Goal: Transaction & Acquisition: Obtain resource

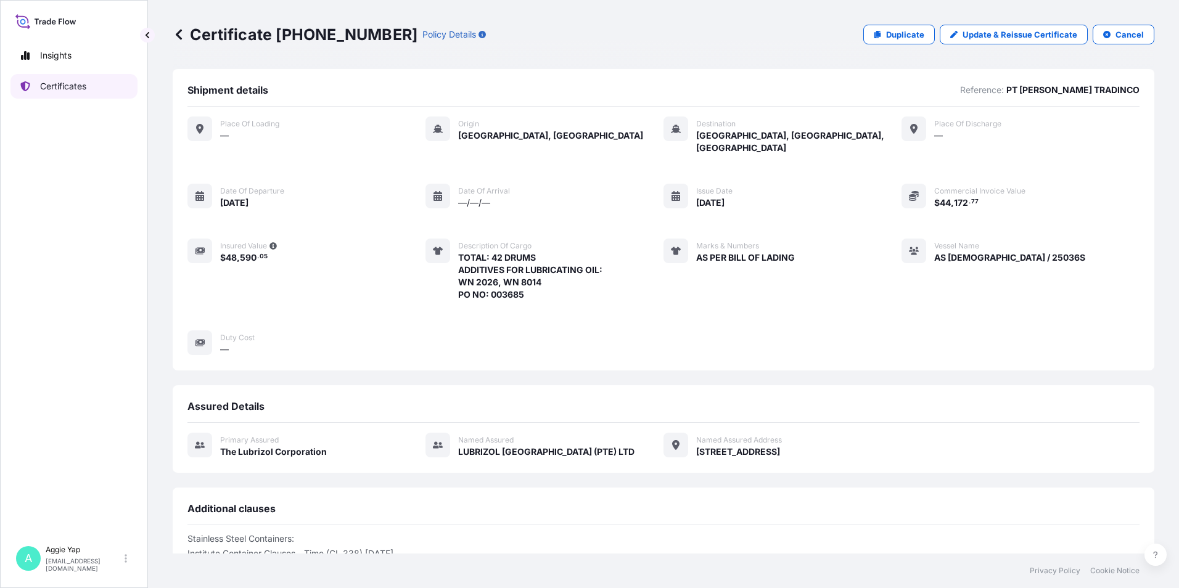
scroll to position [149, 0]
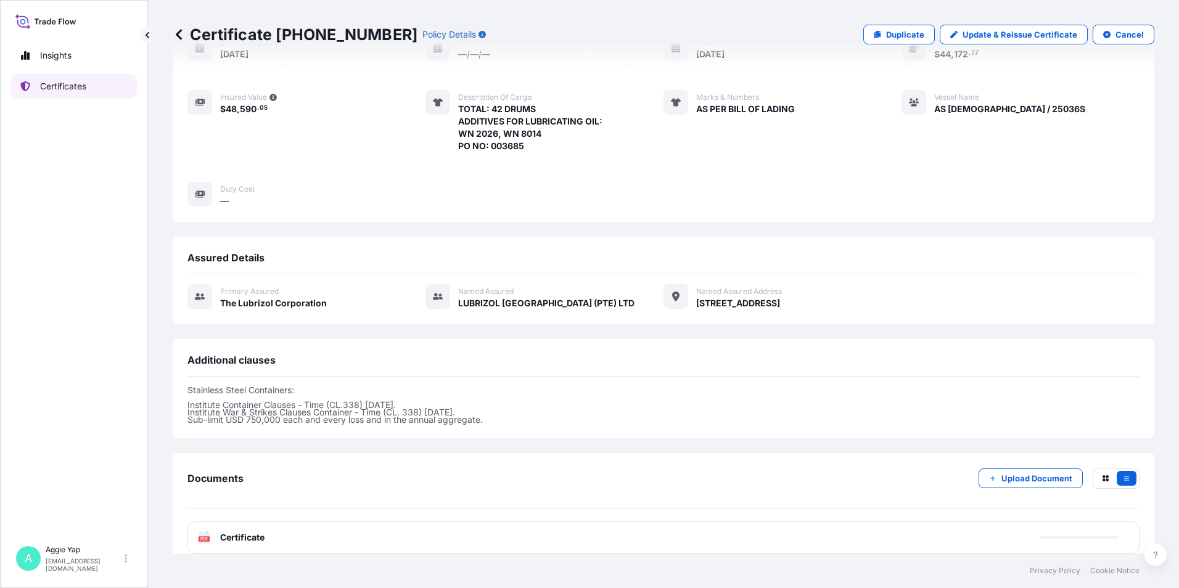
click at [88, 82] on link "Certificates" at bounding box center [73, 86] width 127 height 25
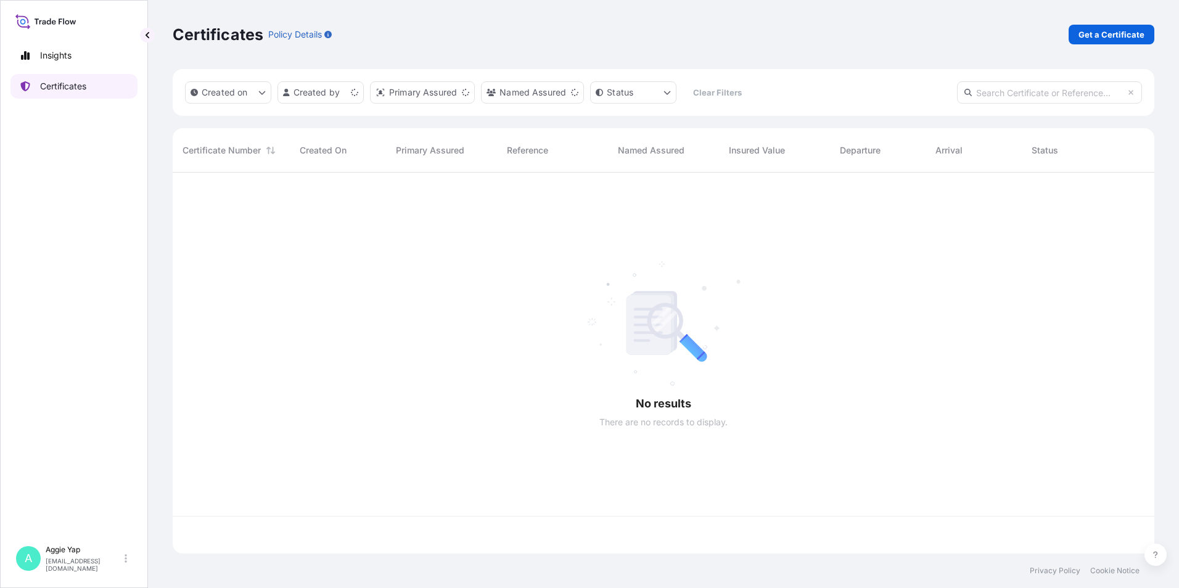
scroll to position [379, 973]
click at [1107, 36] on p "Get a Certificate" at bounding box center [1112, 34] width 66 height 12
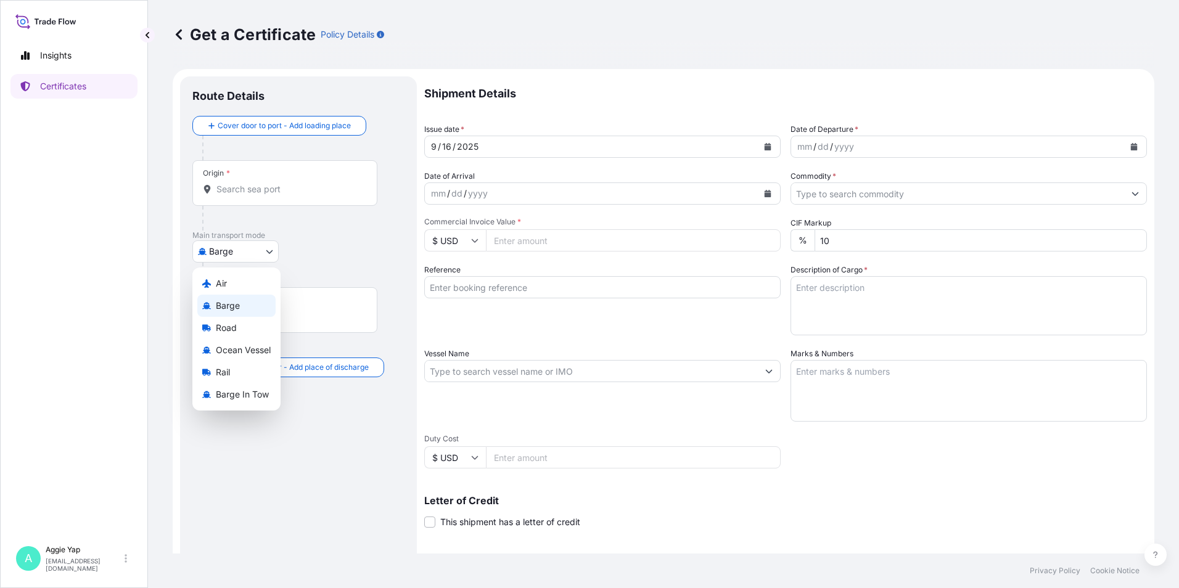
click at [254, 250] on body "Insights Certificates A [PERSON_NAME] [EMAIL_ADDRESS][DOMAIN_NAME] Get a Certif…" at bounding box center [589, 294] width 1179 height 588
click at [235, 346] on span "Ocean Vessel" at bounding box center [243, 350] width 55 height 12
select select "Ocean Vessel"
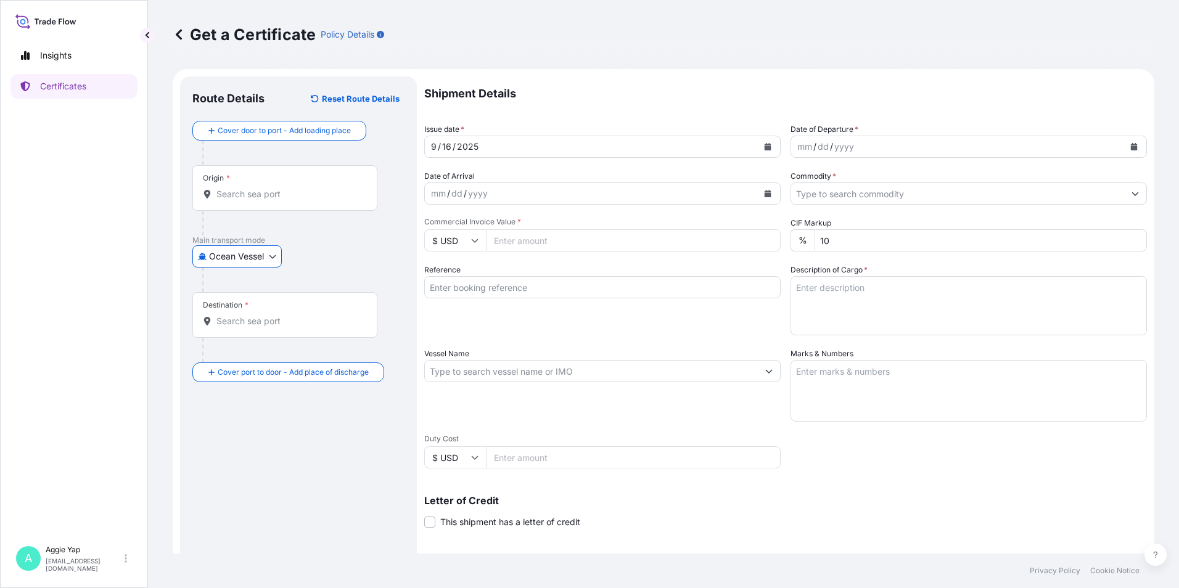
click at [246, 201] on div "Origin *" at bounding box center [284, 188] width 185 height 46
click at [246, 200] on input "Origin *" at bounding box center [289, 194] width 146 height 12
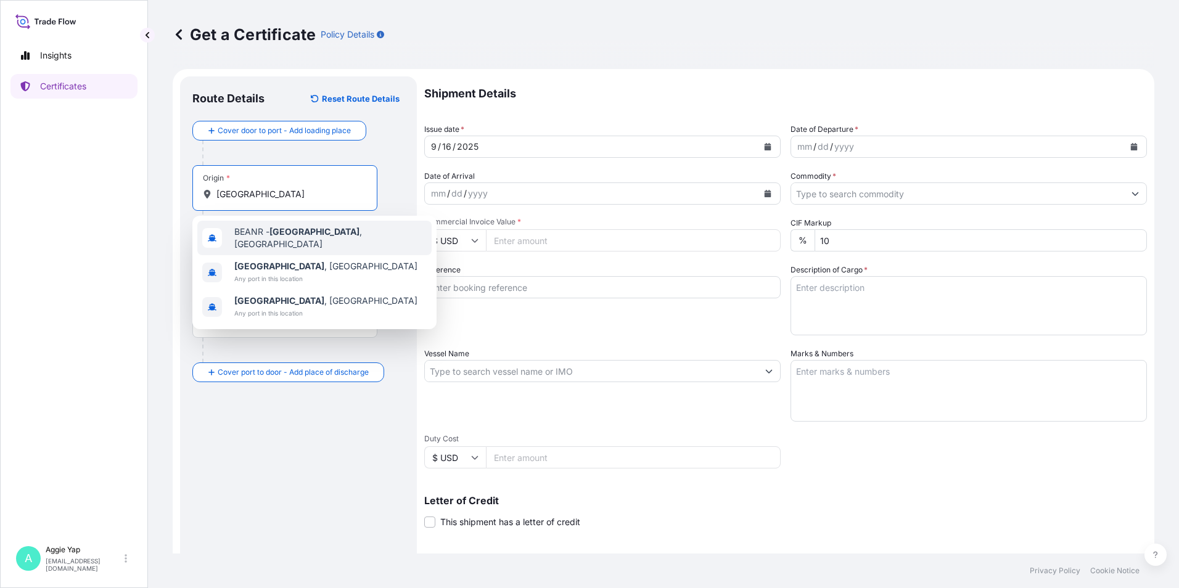
click at [260, 233] on span "BEANR - [GEOGRAPHIC_DATA] , [GEOGRAPHIC_DATA]" at bounding box center [330, 238] width 192 height 25
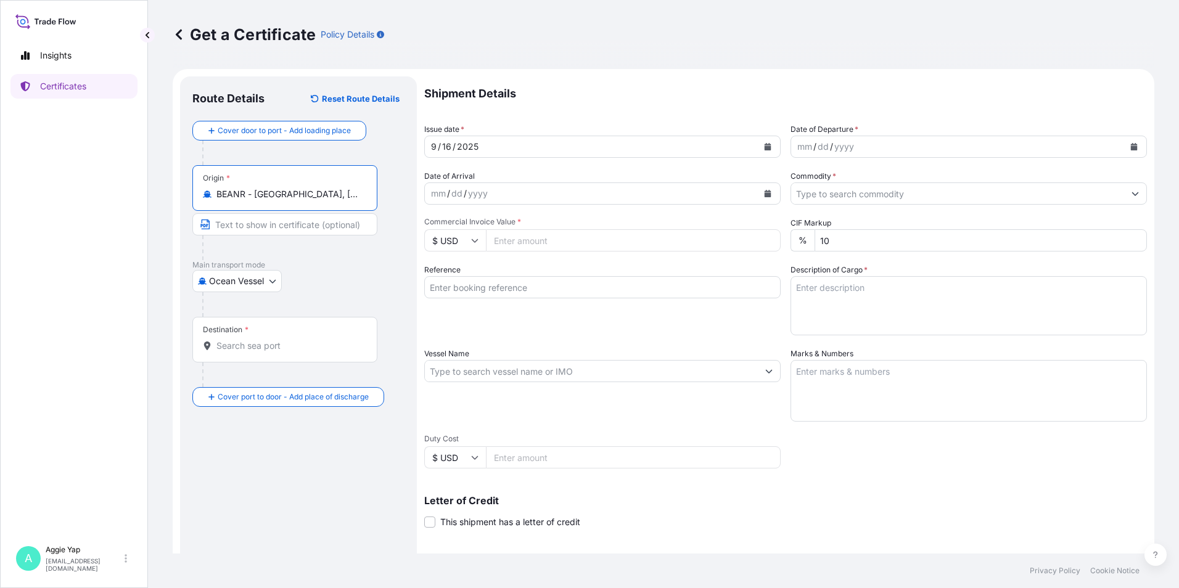
type input "BEANR - [GEOGRAPHIC_DATA], [GEOGRAPHIC_DATA]"
click at [242, 346] on input "Destination *" at bounding box center [289, 346] width 146 height 12
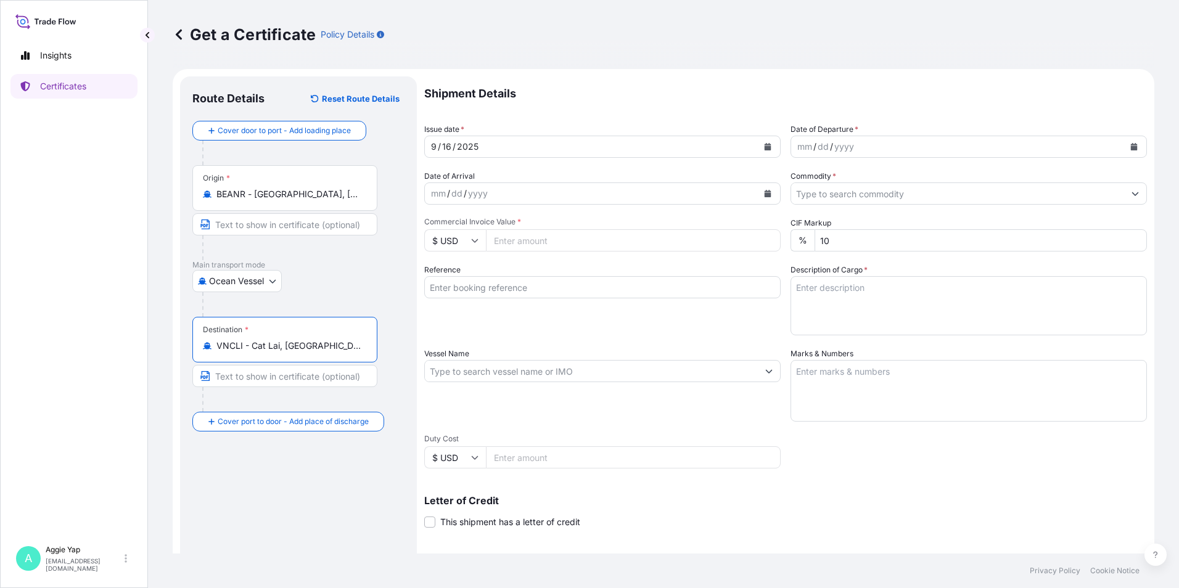
type input "VNCLI - Cat Lai, [GEOGRAPHIC_DATA]"
click at [765, 146] on icon "Calendar" at bounding box center [767, 146] width 7 height 7
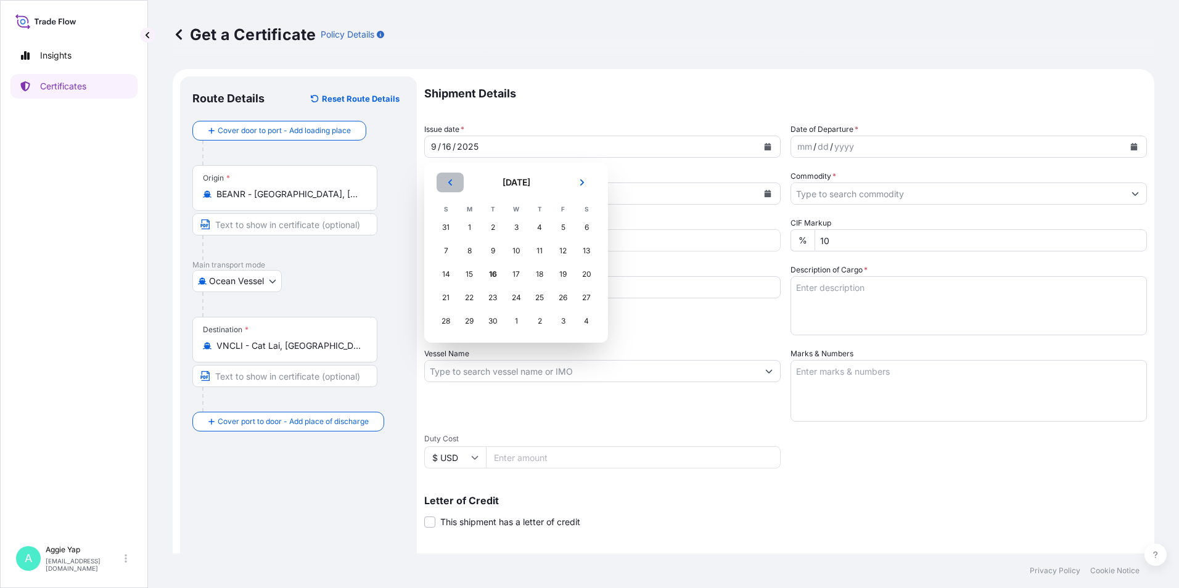
click at [463, 183] on button "Previous" at bounding box center [450, 183] width 27 height 20
click at [461, 183] on button "Previous" at bounding box center [450, 183] width 27 height 20
click at [586, 296] on div "26" at bounding box center [586, 298] width 22 height 22
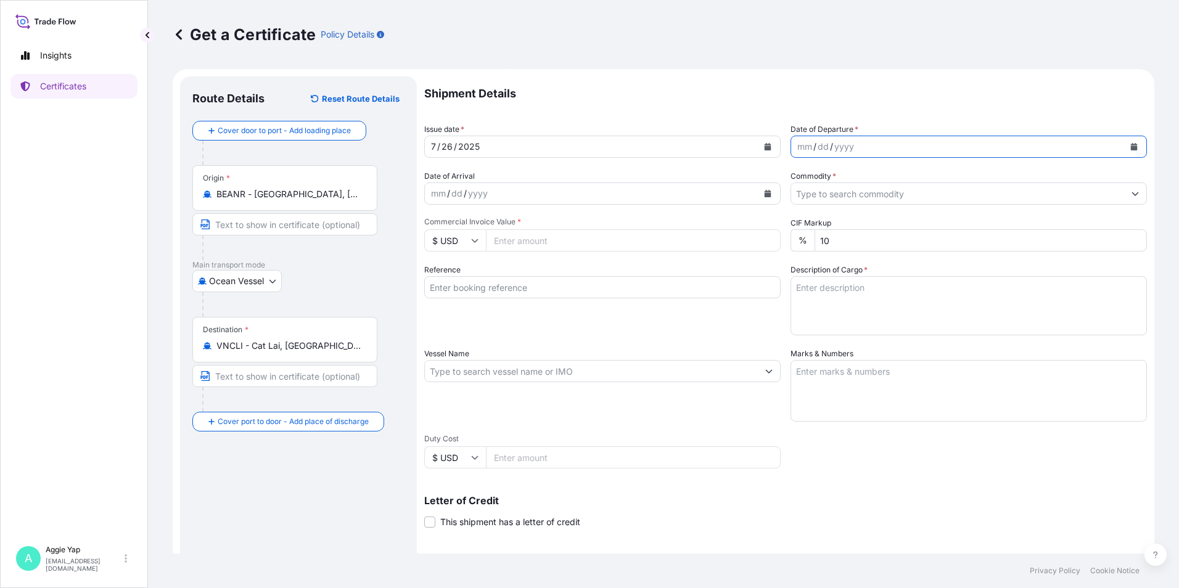
click at [1131, 144] on icon "Calendar" at bounding box center [1134, 146] width 7 height 7
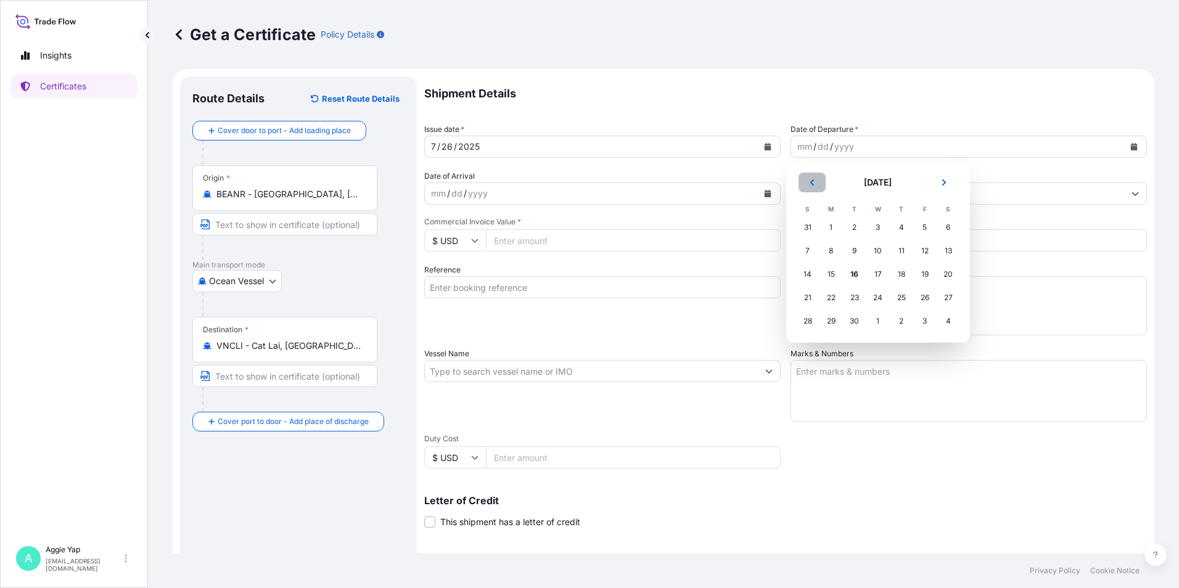
click at [817, 183] on button "Previous" at bounding box center [812, 183] width 27 height 20
click at [952, 297] on div "26" at bounding box center [949, 298] width 22 height 22
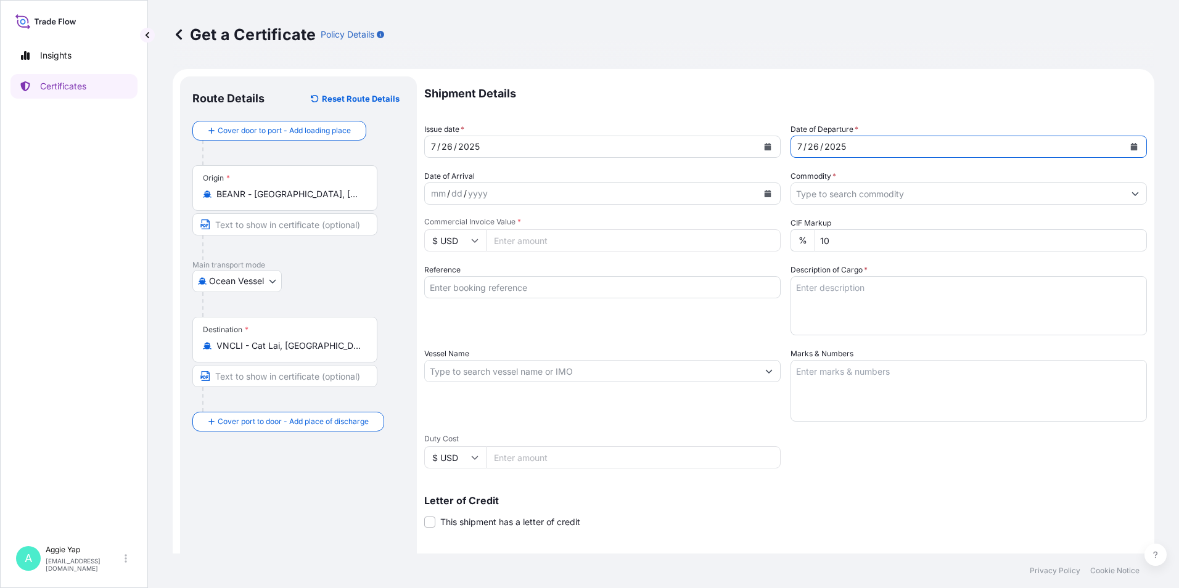
click at [849, 193] on input "Commodity *" at bounding box center [957, 194] width 333 height 22
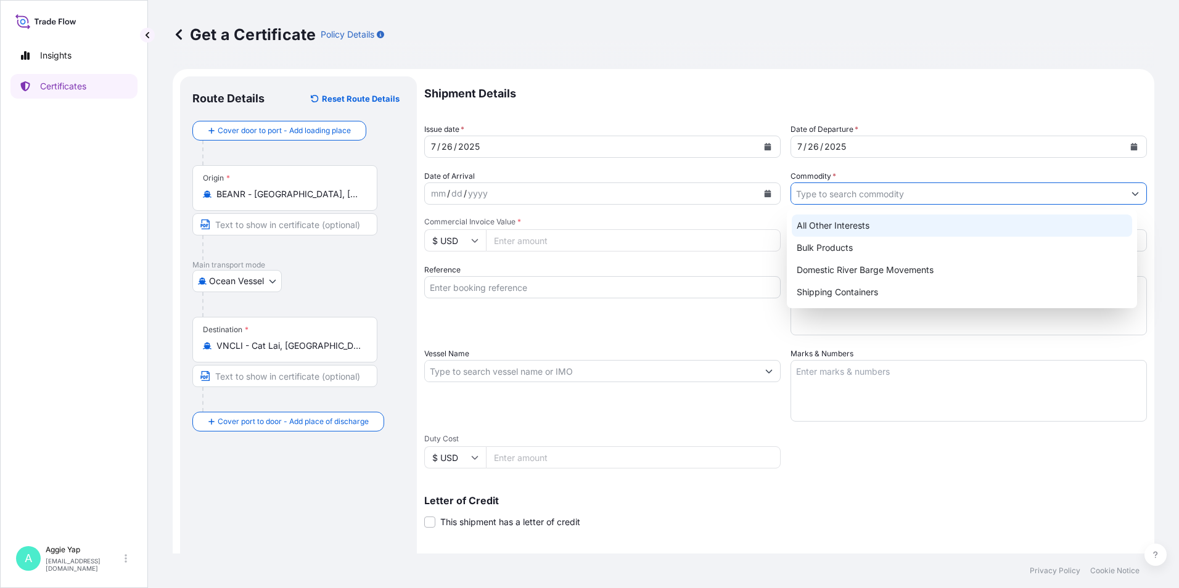
click at [839, 232] on div "All Other Interests" at bounding box center [962, 226] width 341 height 22
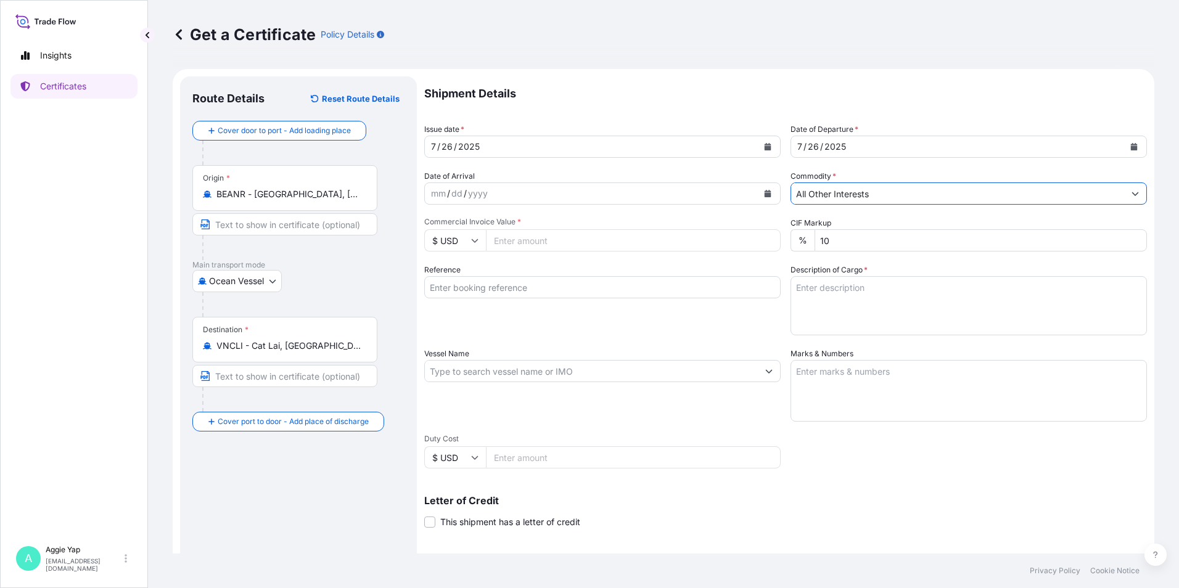
click at [846, 197] on input "All Other Interests" at bounding box center [957, 194] width 333 height 22
click at [1134, 196] on button "Show suggestions" at bounding box center [1135, 194] width 22 height 22
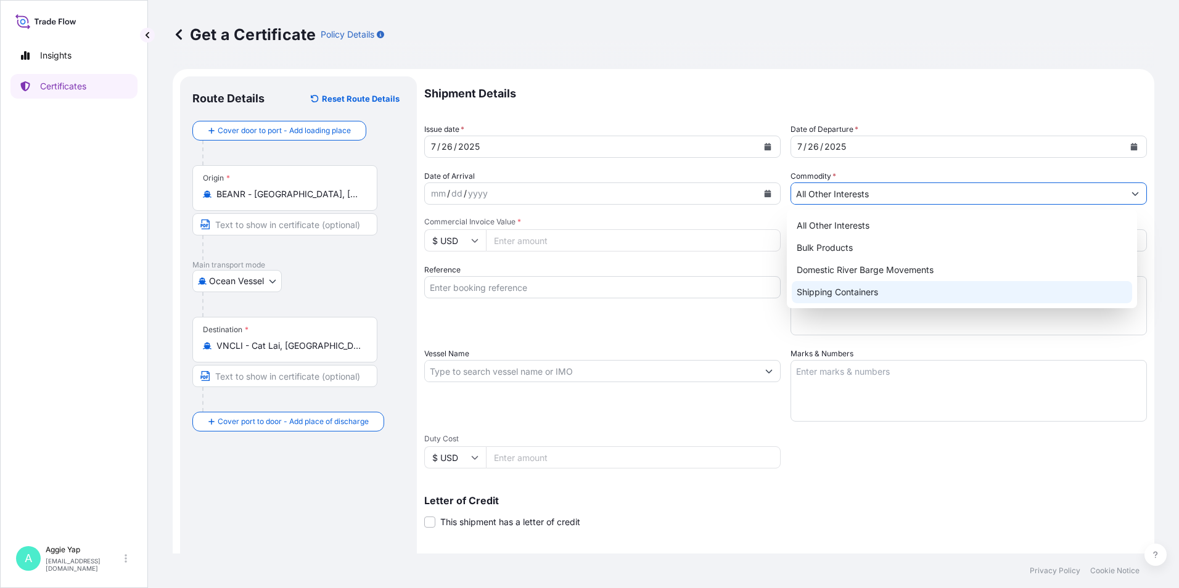
click at [912, 287] on div "Shipping Containers" at bounding box center [962, 292] width 341 height 22
type input "Shipping Containers"
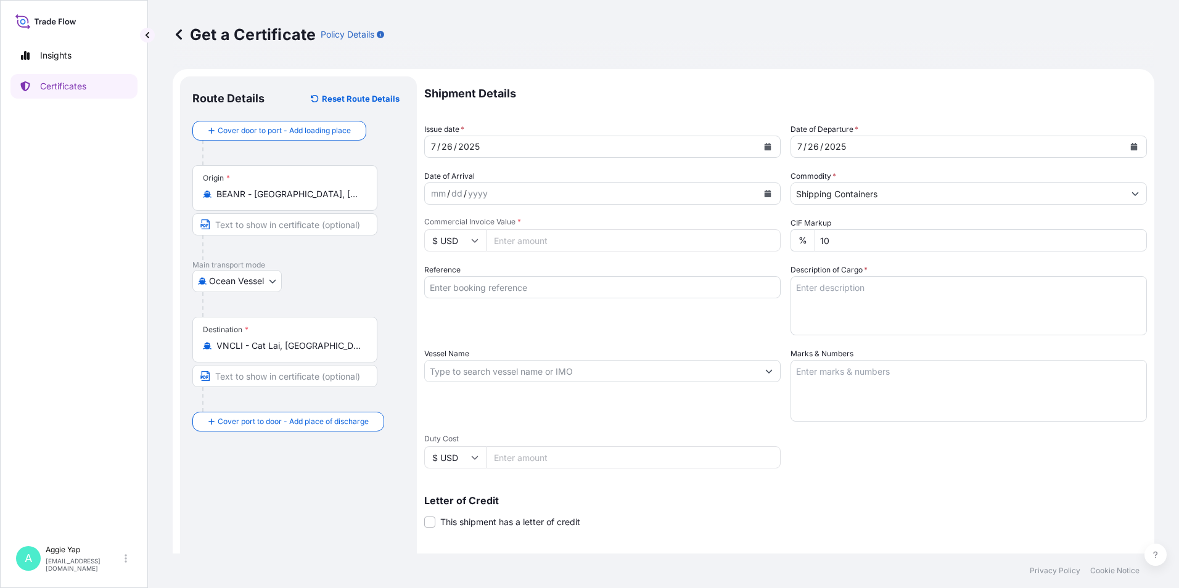
click at [621, 243] on input "Commercial Invoice Value *" at bounding box center [633, 240] width 295 height 22
type input "51520"
click at [558, 283] on input "Reference" at bounding box center [602, 287] width 357 height 22
type input "UNILEVER VIETNAM INTERNATIONAL CO LTD"
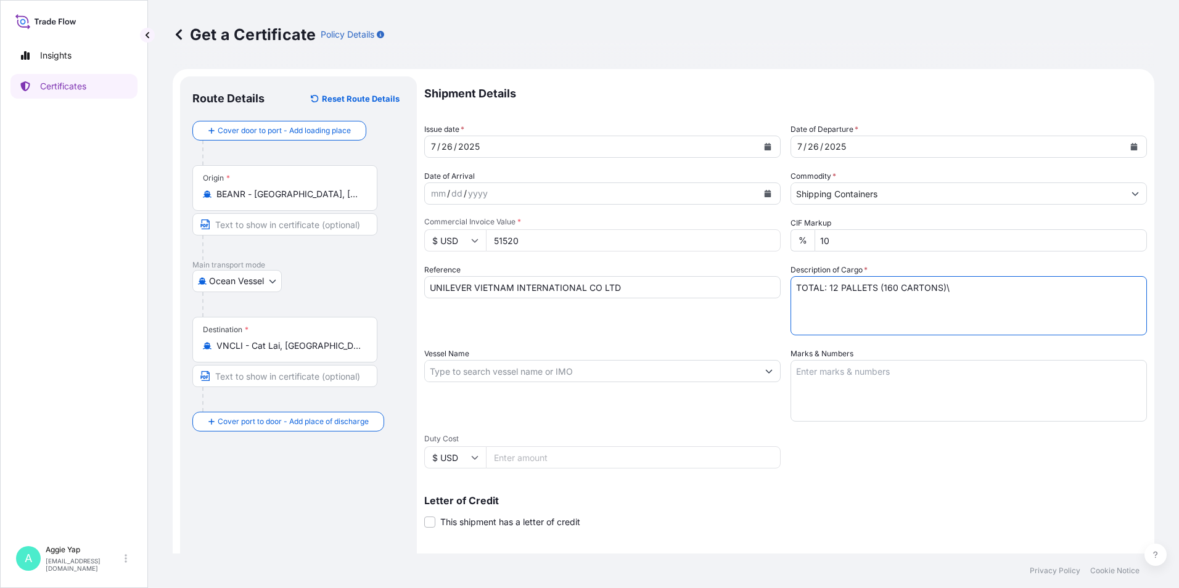
drag, startPoint x: 956, startPoint y: 281, endPoint x: 944, endPoint y: 286, distance: 12.5
type textarea "TOTAL: 12 PALLETS (160 CARTONS) CARBOPOL(R) ETD 2623H POLYMER PO NO: 4528640808"
click at [972, 386] on textarea "Marks & Numbers" at bounding box center [969, 391] width 357 height 62
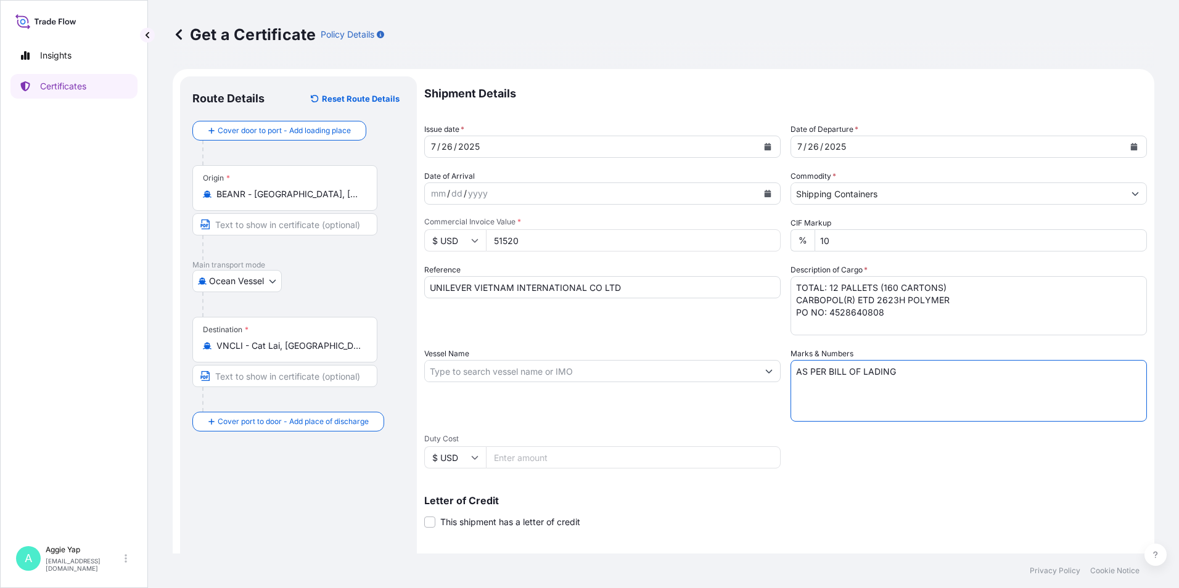
type textarea "AS PER BILL OF LADING"
click at [566, 375] on input "Vessel Name" at bounding box center [591, 371] width 333 height 22
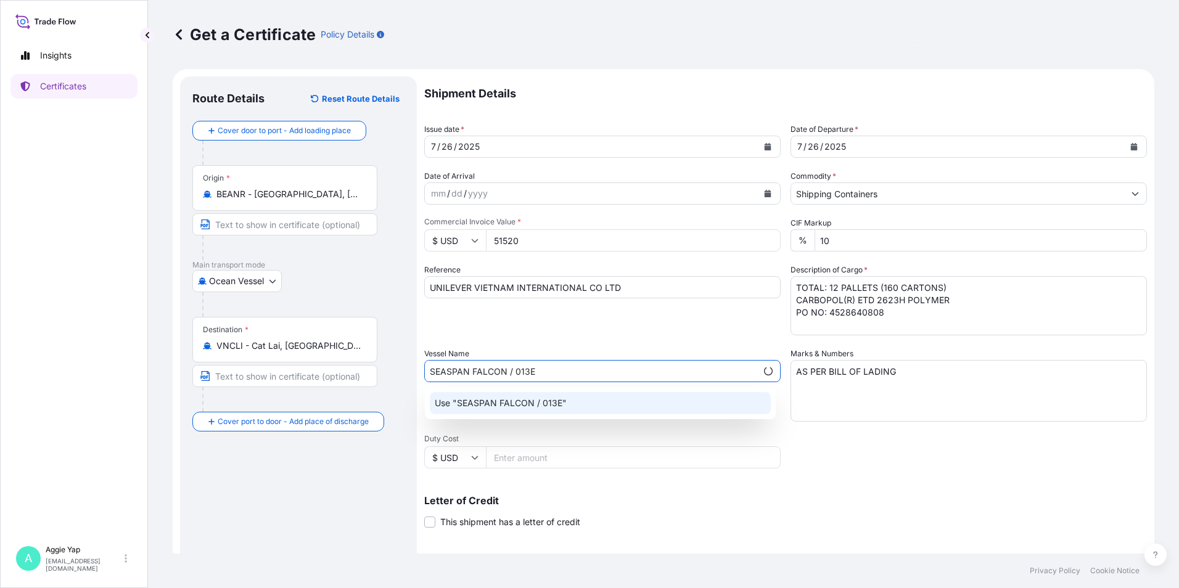
click at [575, 400] on div "Use "SEASPAN FALCON / 013E"" at bounding box center [600, 403] width 341 height 22
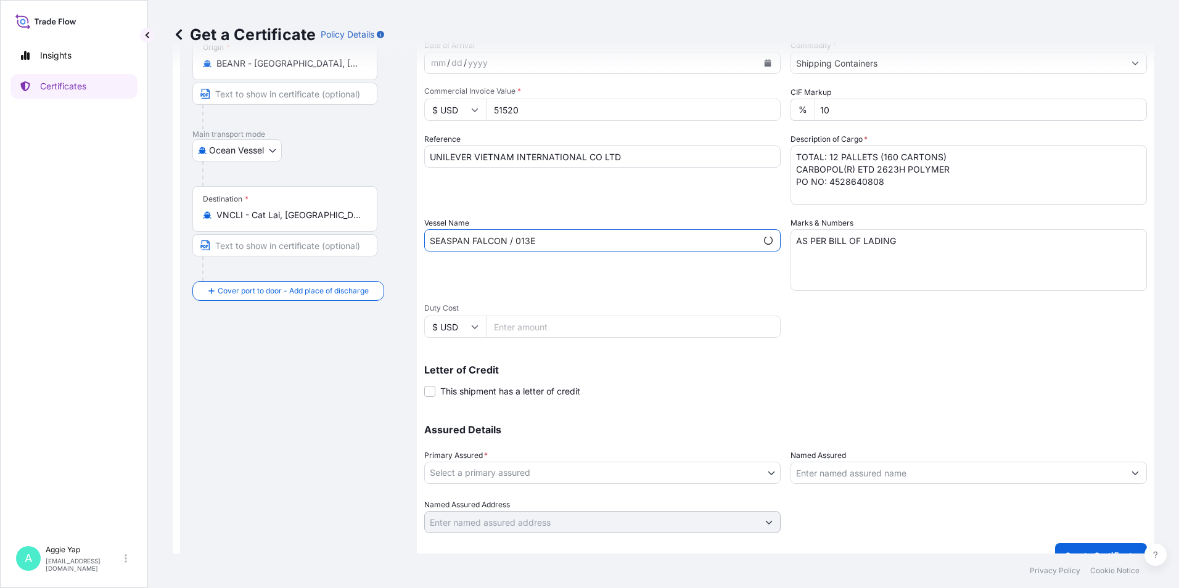
scroll to position [152, 0]
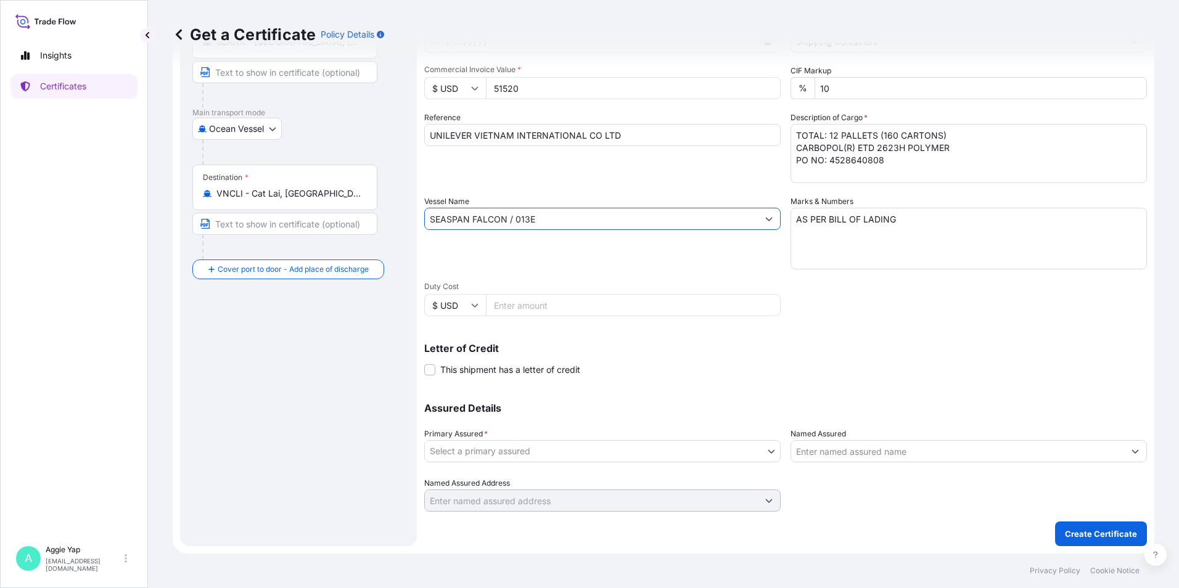
type input "SEASPAN FALCON / 013E"
click at [531, 455] on body "49 options available. 2 options available. 1 option available. 2 options availa…" at bounding box center [589, 294] width 1179 height 588
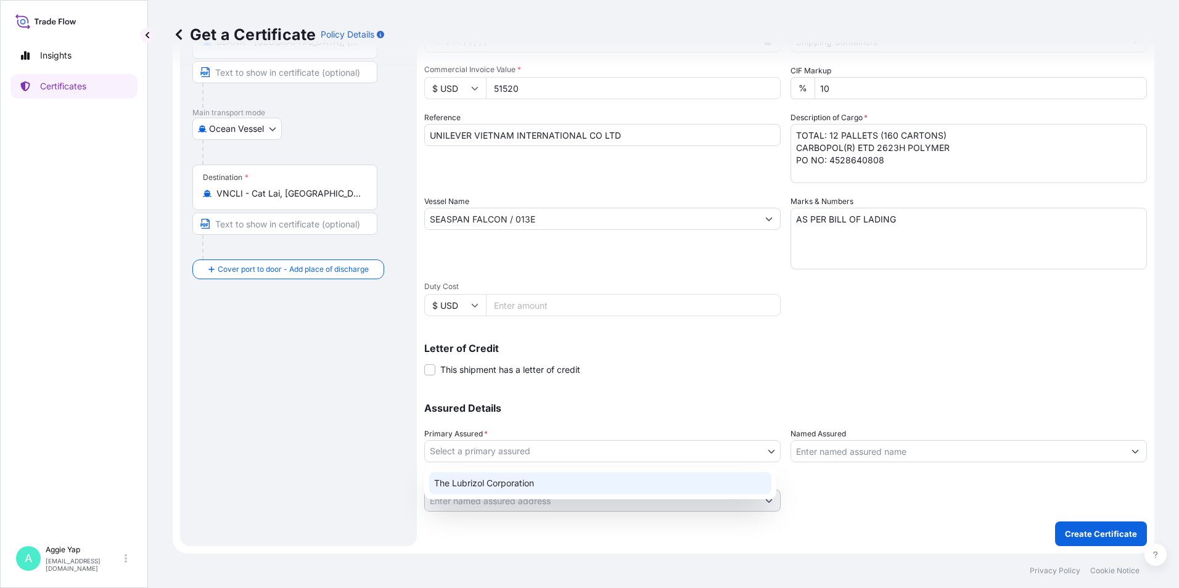
click at [504, 479] on div "The Lubrizol Corporation" at bounding box center [600, 483] width 342 height 22
select select "31566"
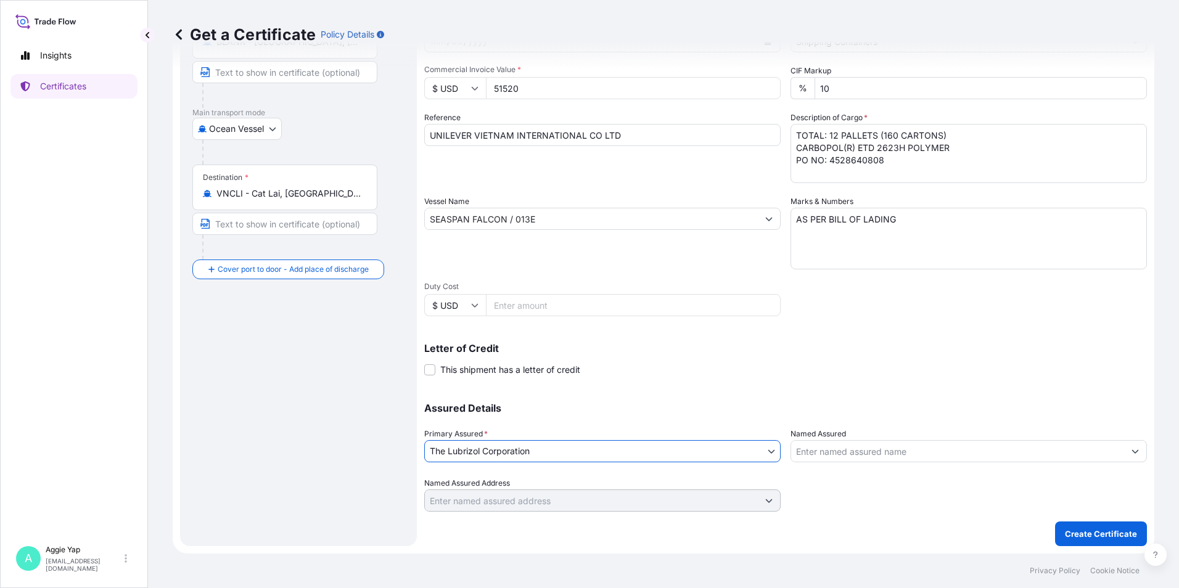
click at [815, 455] on input "Named Assured" at bounding box center [957, 451] width 333 height 22
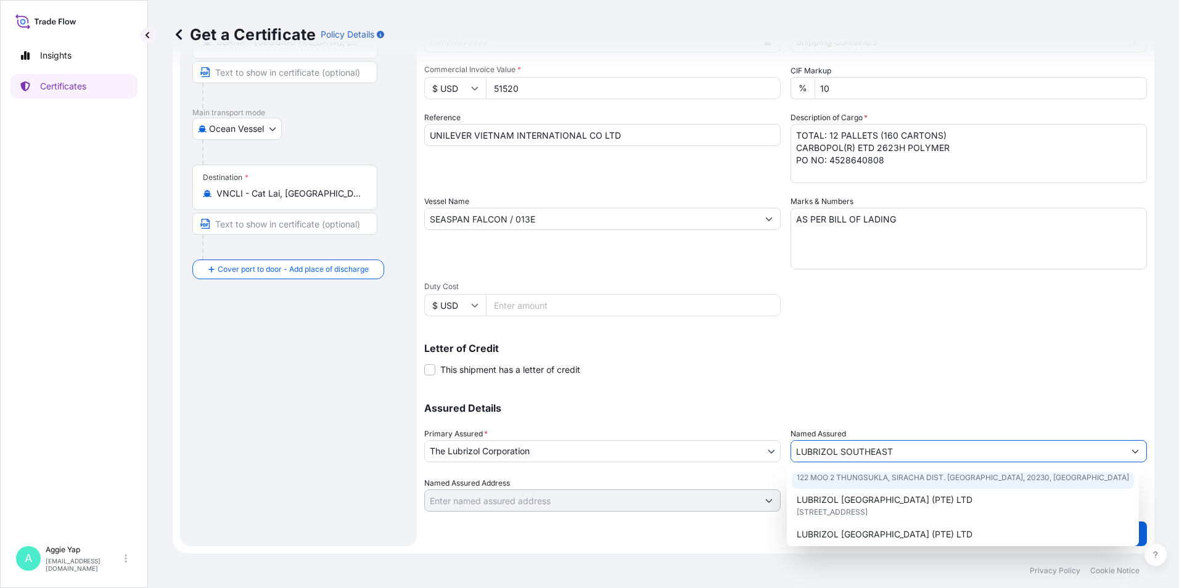
scroll to position [62, 0]
click at [868, 485] on span "[STREET_ADDRESS]" at bounding box center [832, 491] width 71 height 12
type input "LUBRIZOL [GEOGRAPHIC_DATA] (PTE) LTD"
type input "[STREET_ADDRESS]"
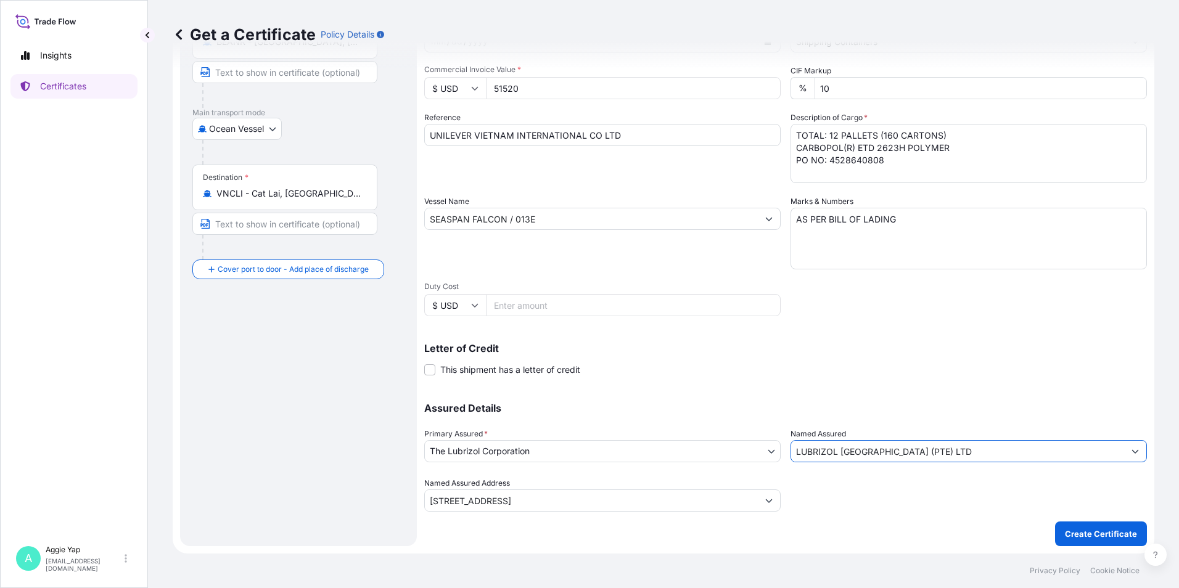
type input "LUBRIZOL [GEOGRAPHIC_DATA] (PTE) LTD"
click at [909, 404] on p "Assured Details" at bounding box center [785, 408] width 723 height 10
click at [1073, 535] on p "Create Certificate" at bounding box center [1101, 534] width 72 height 12
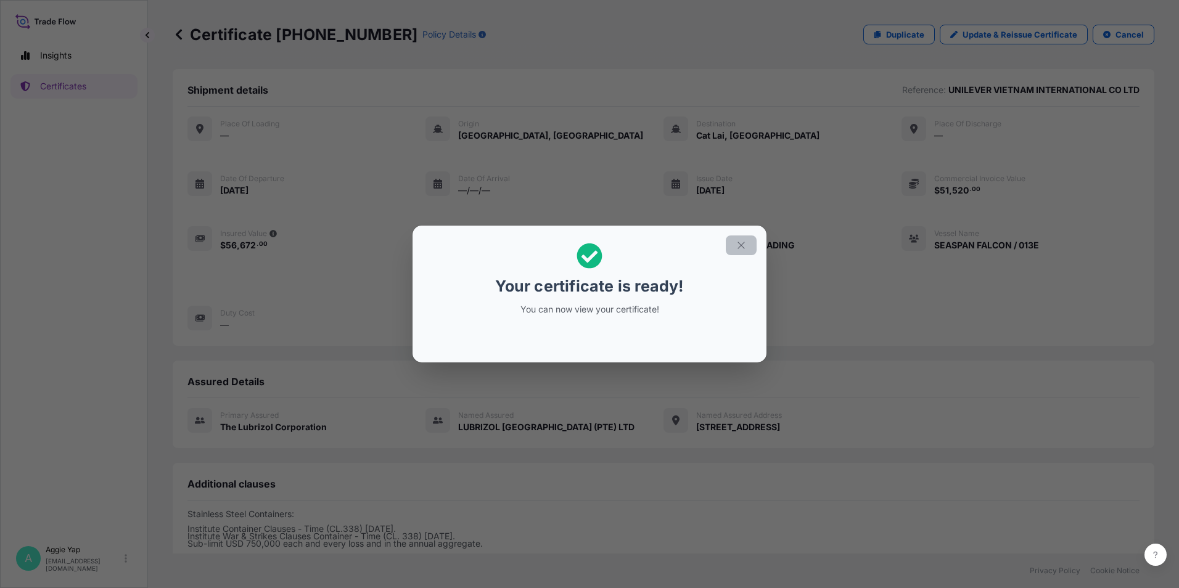
click at [746, 237] on button "button" at bounding box center [741, 246] width 31 height 20
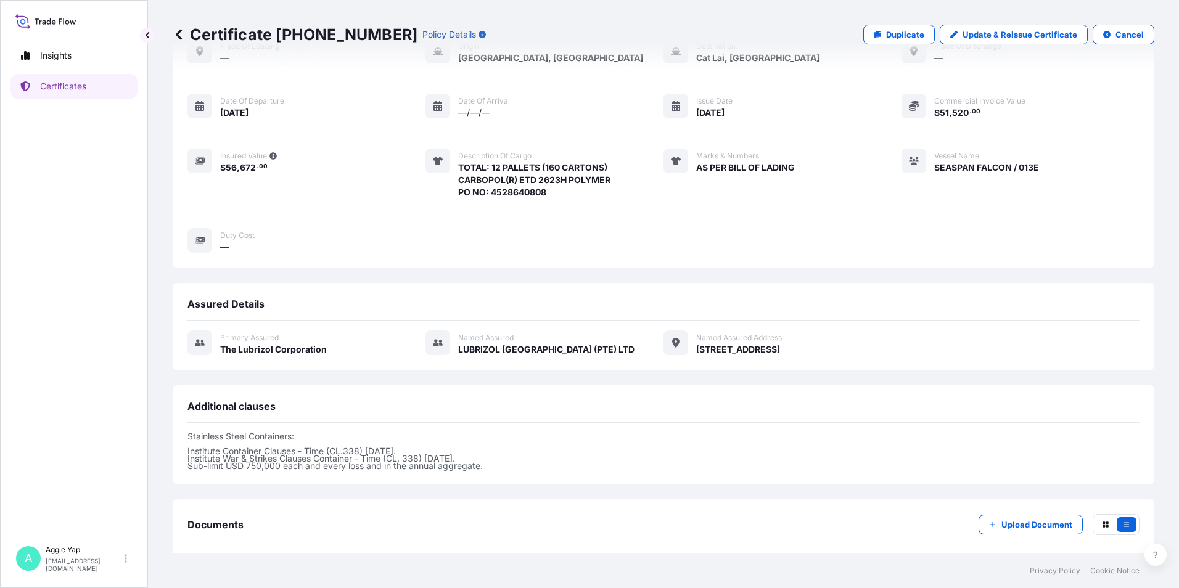
scroll to position [139, 0]
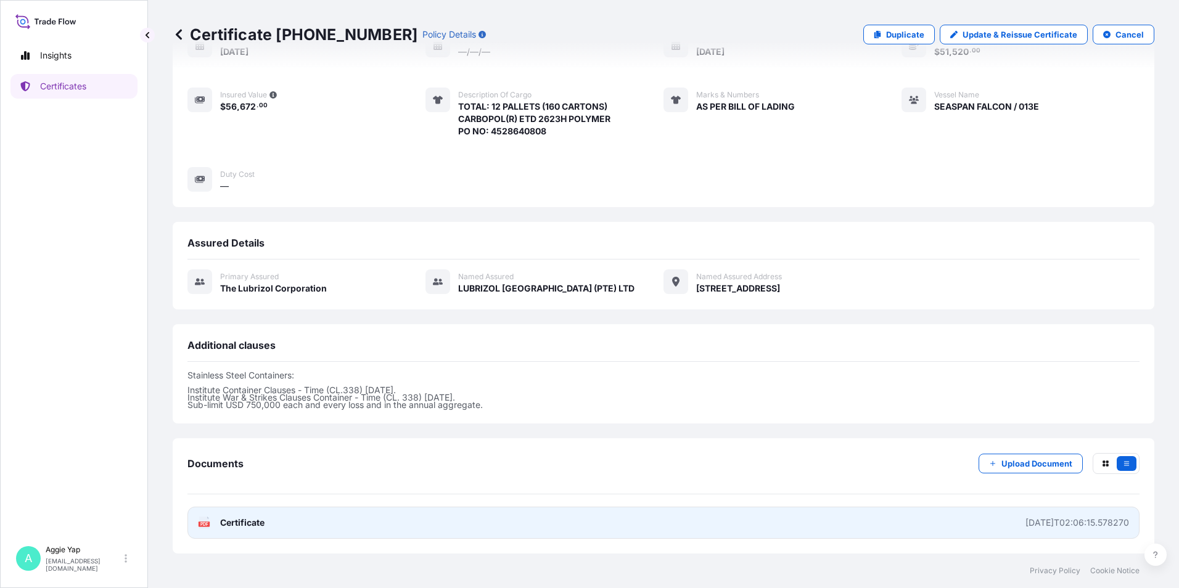
click at [645, 533] on link "PDF Certificate [DATE]T02:06:15.578270" at bounding box center [664, 523] width 952 height 32
